Goal: Transaction & Acquisition: Book appointment/travel/reservation

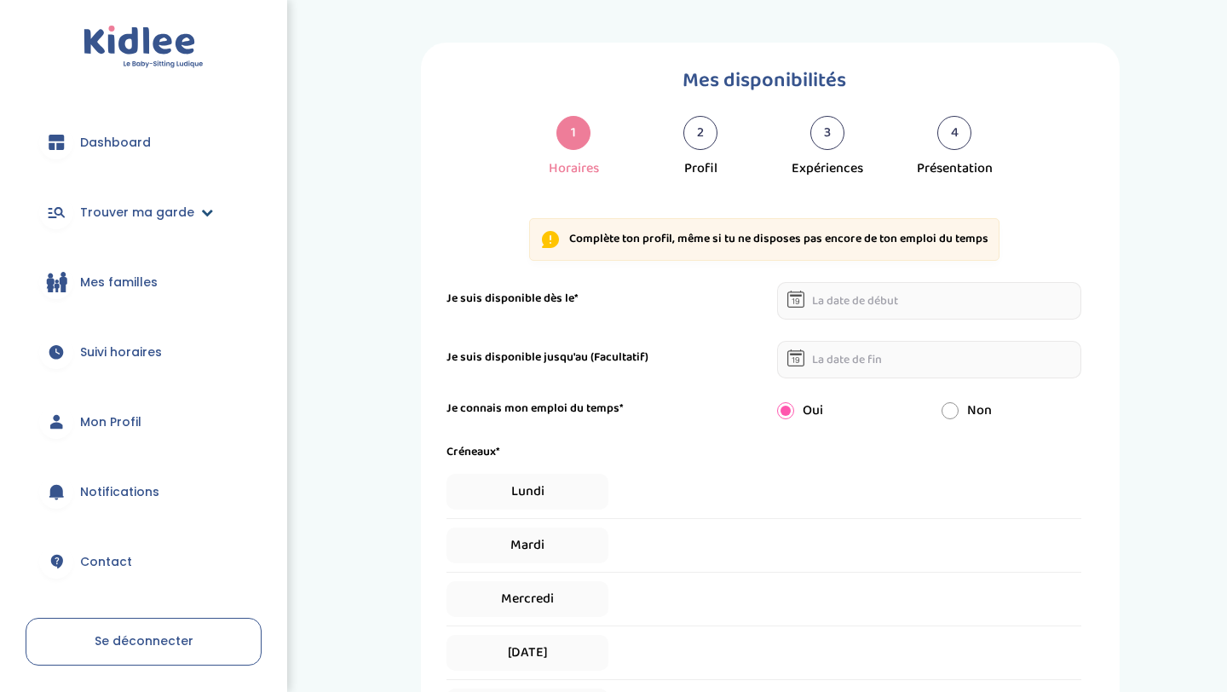
click at [97, 187] on link "Trouver ma garde" at bounding box center [144, 212] width 236 height 61
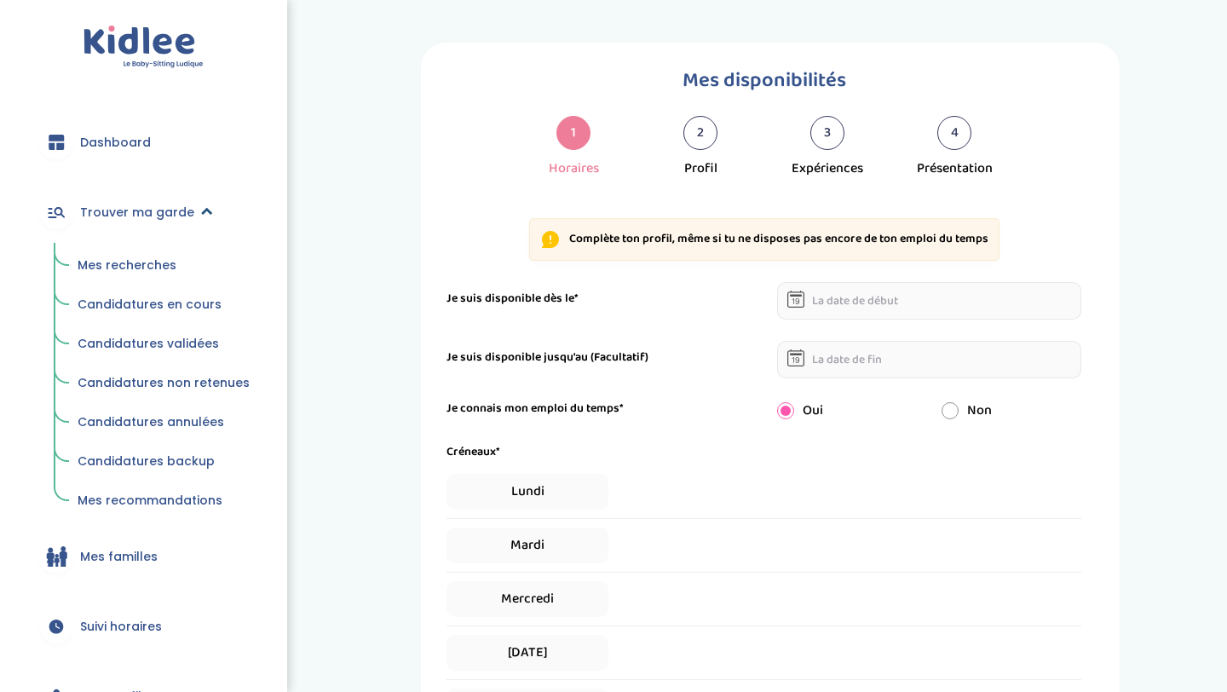
click at [98, 213] on span "Trouver ma garde" at bounding box center [137, 213] width 114 height 18
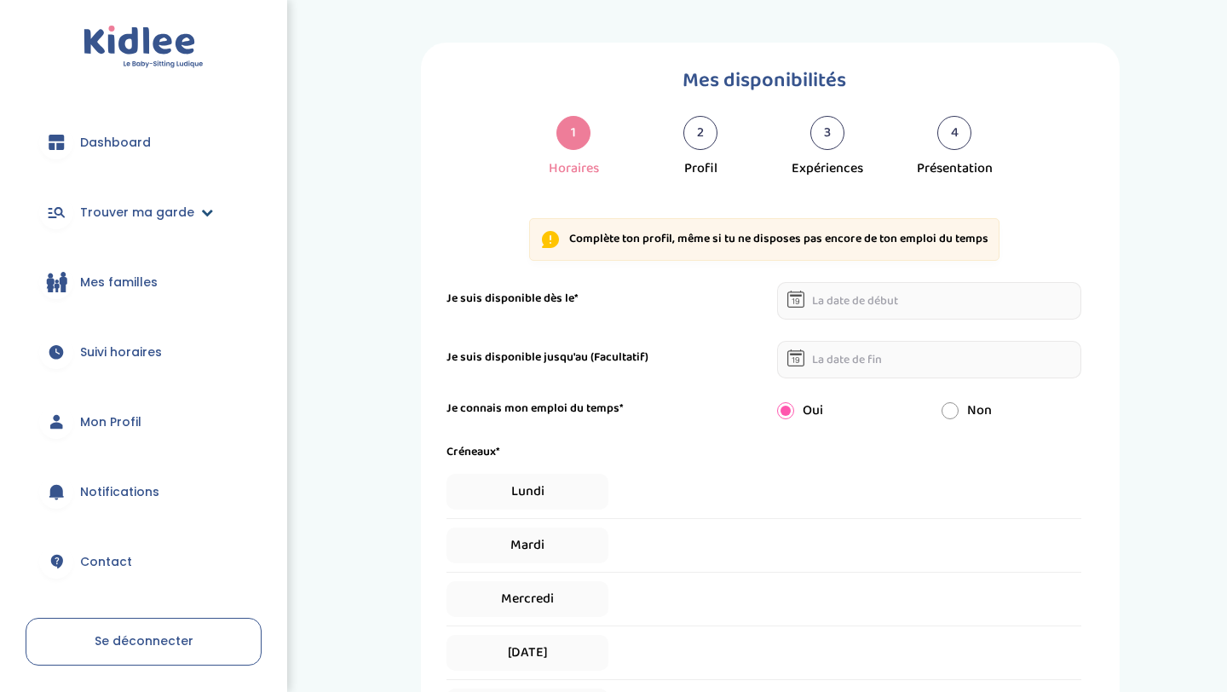
click at [125, 198] on link "Trouver ma garde" at bounding box center [144, 212] width 236 height 61
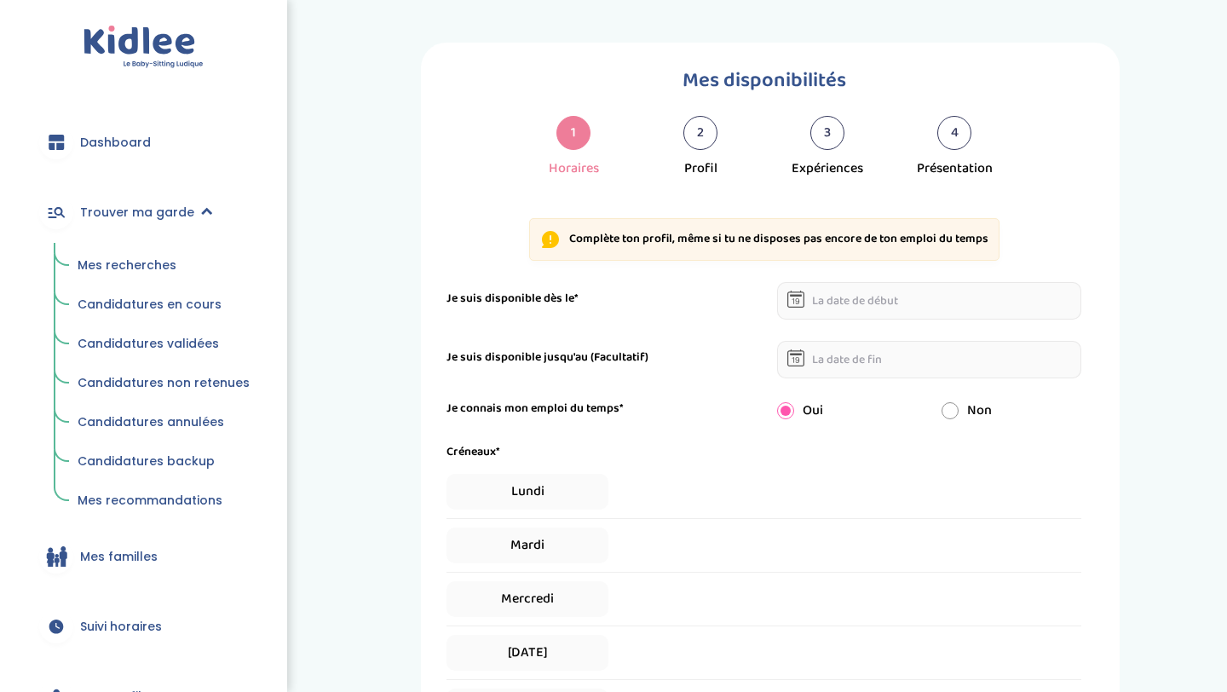
click at [120, 257] on span "Mes recherches" at bounding box center [127, 265] width 99 height 17
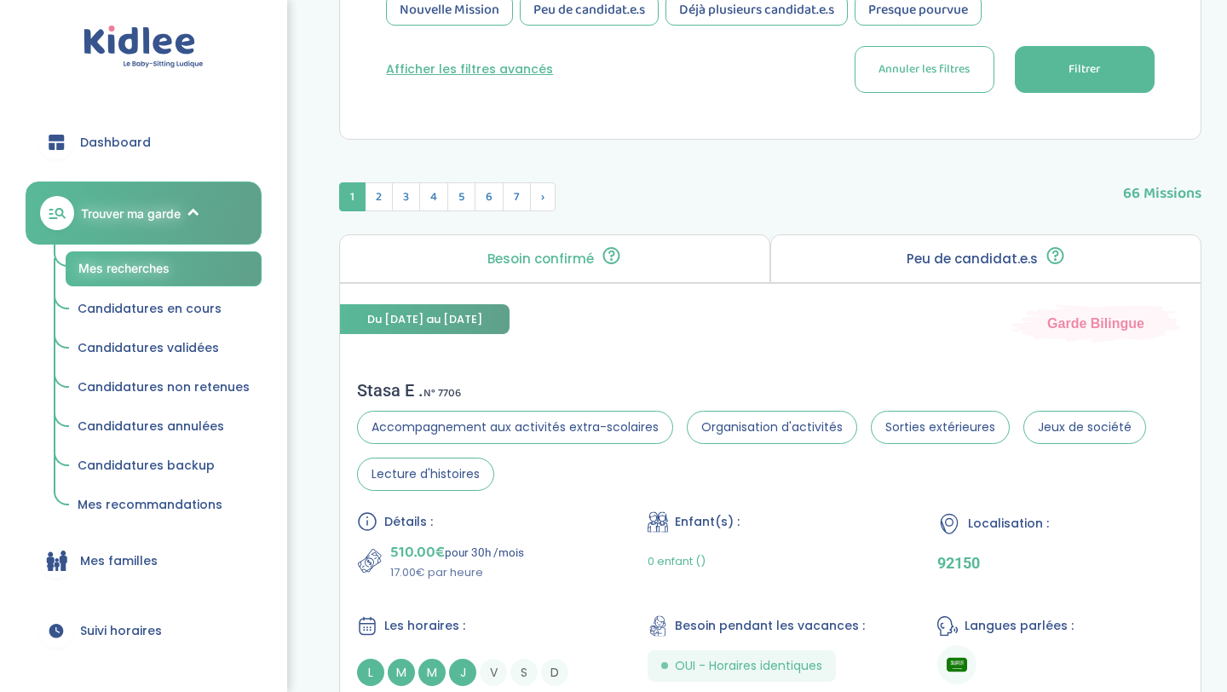
scroll to position [527, 0]
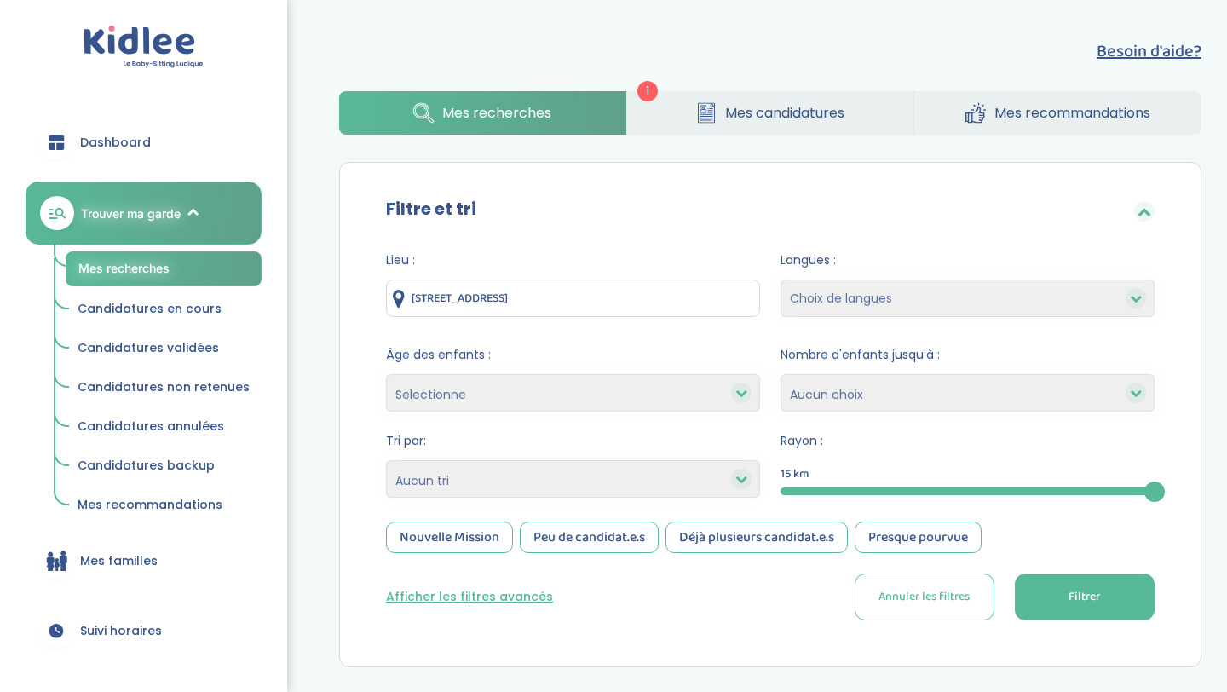
click at [493, 481] on select "Heures par semaine (croissant) Heures par semaine (décroissant) Date de démarra…" at bounding box center [573, 478] width 374 height 37
select select "hours_asc"
click at [386, 460] on select "Heures par semaine (croissant) Heures par semaine (décroissant) Date de démarra…" at bounding box center [573, 478] width 374 height 37
click at [1100, 602] on span "Filtrer" at bounding box center [1085, 597] width 32 height 18
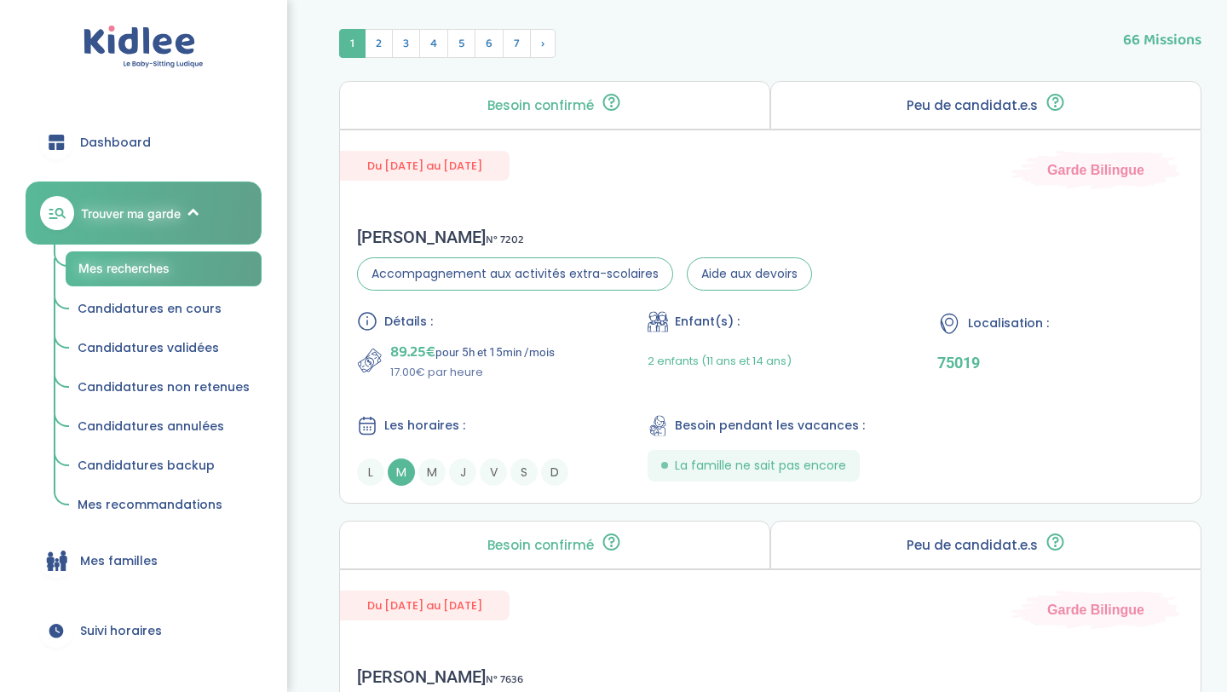
scroll to position [682, 0]
click at [597, 352] on div "89.25€ pour 5h et 15min /mois 17.00€ par heure" at bounding box center [480, 359] width 246 height 41
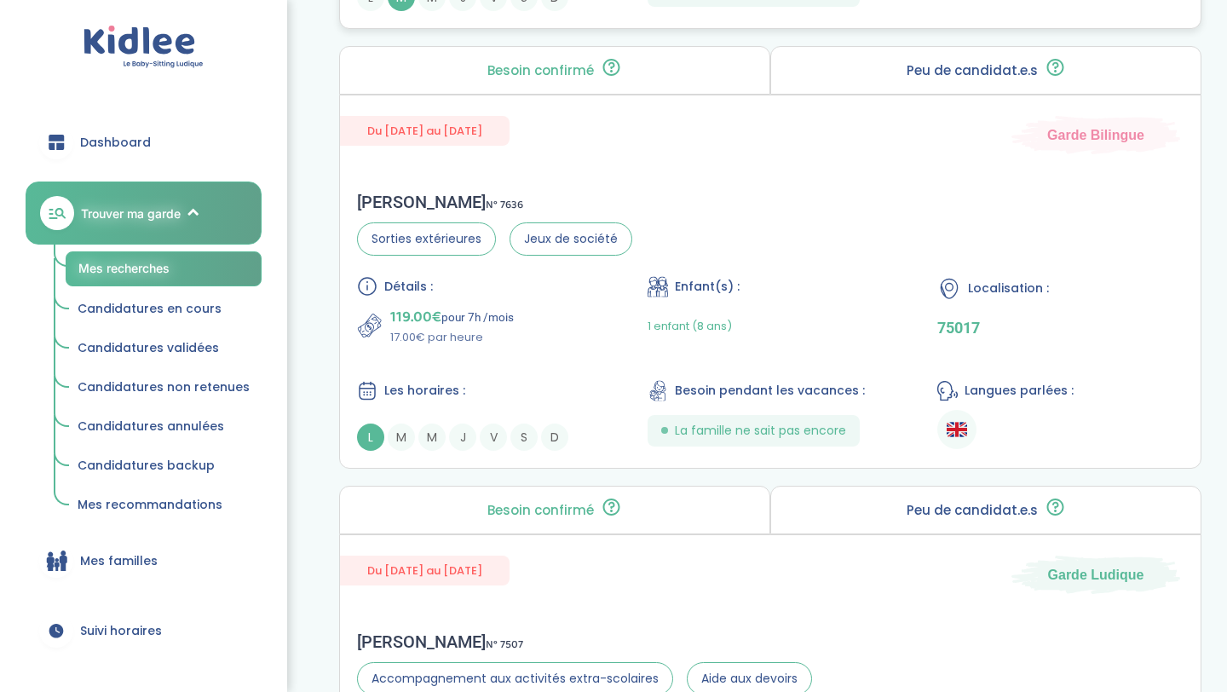
scroll to position [1156, 0]
click at [463, 320] on p "119.00€ pour 7h /mois" at bounding box center [452, 316] width 124 height 24
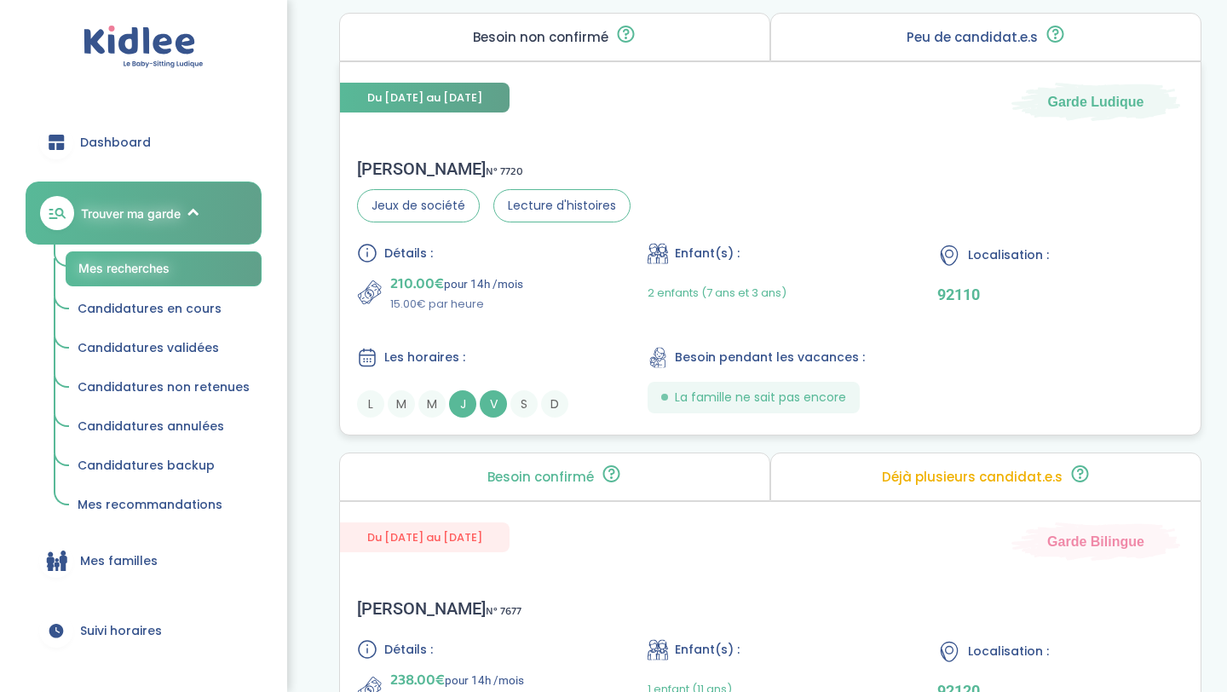
scroll to position [2509, 0]
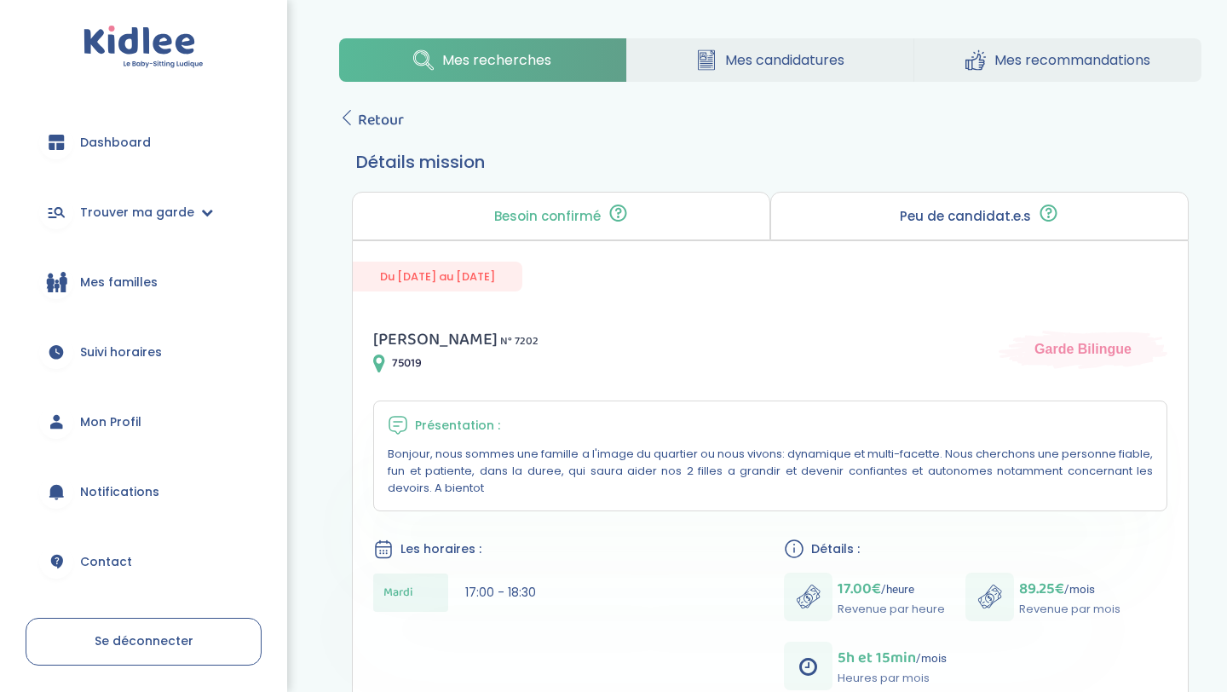
scroll to position [5, 0]
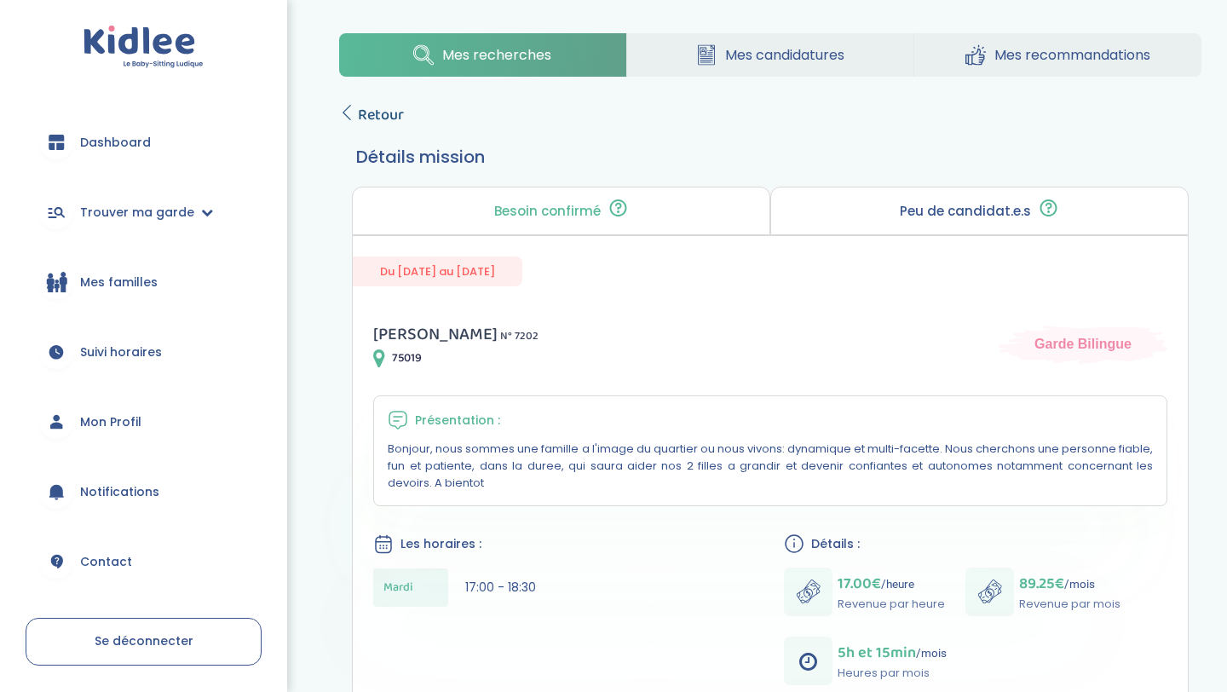
click at [381, 120] on span "Retour" at bounding box center [381, 115] width 46 height 24
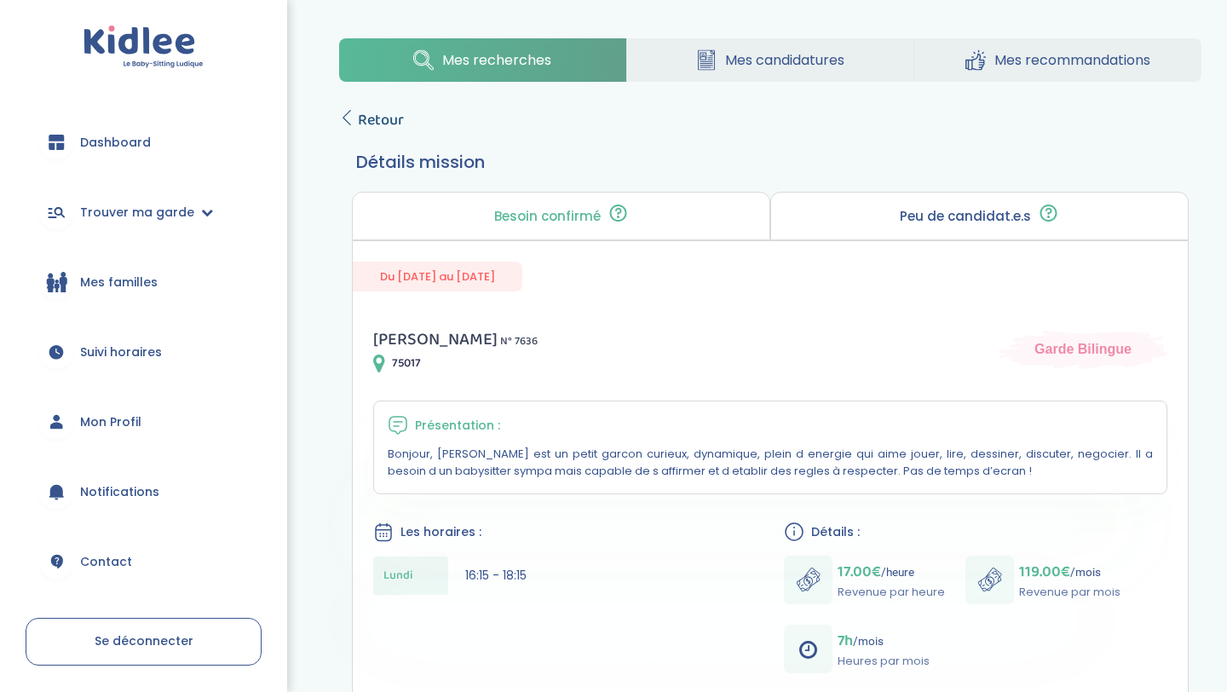
click at [382, 127] on span "Retour" at bounding box center [381, 120] width 46 height 24
